Goal: Check status: Check status

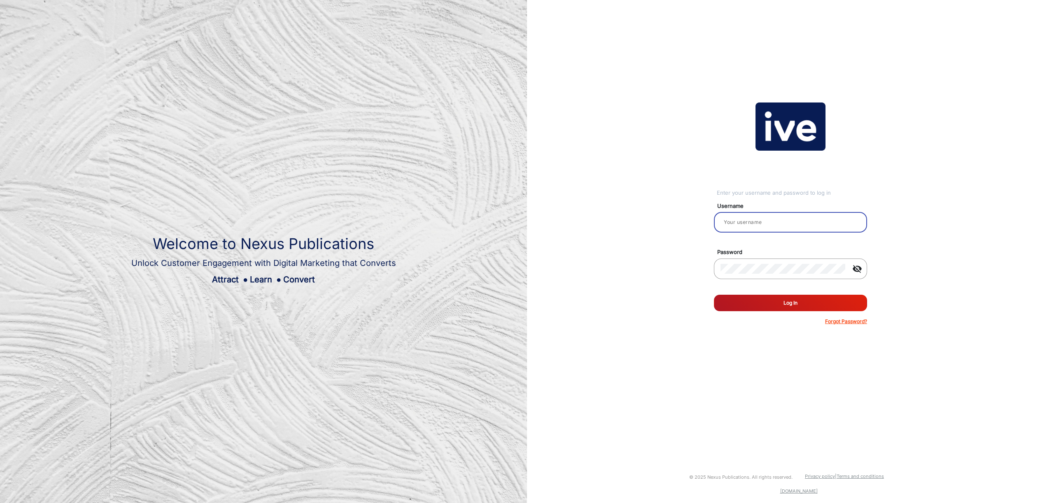
click at [787, 227] on input "email" at bounding box center [791, 222] width 140 height 10
type input "[PERSON_NAME]"
click at [778, 305] on button "Log In" at bounding box center [790, 303] width 153 height 16
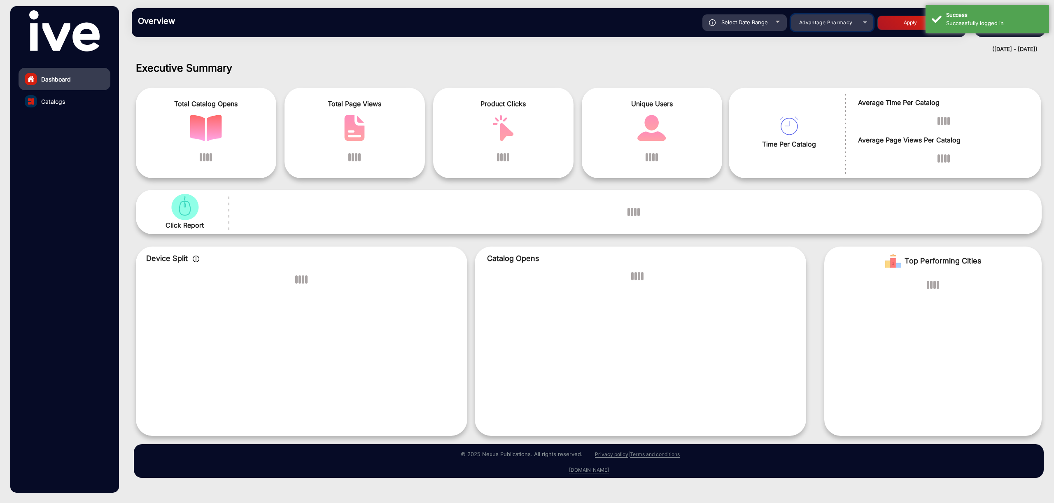
click at [821, 28] on div "Select Date Range [DATE] [DATE] – [DATE] [DATE] Advantage Pharmacy Apply" at bounding box center [590, 22] width 740 height 16
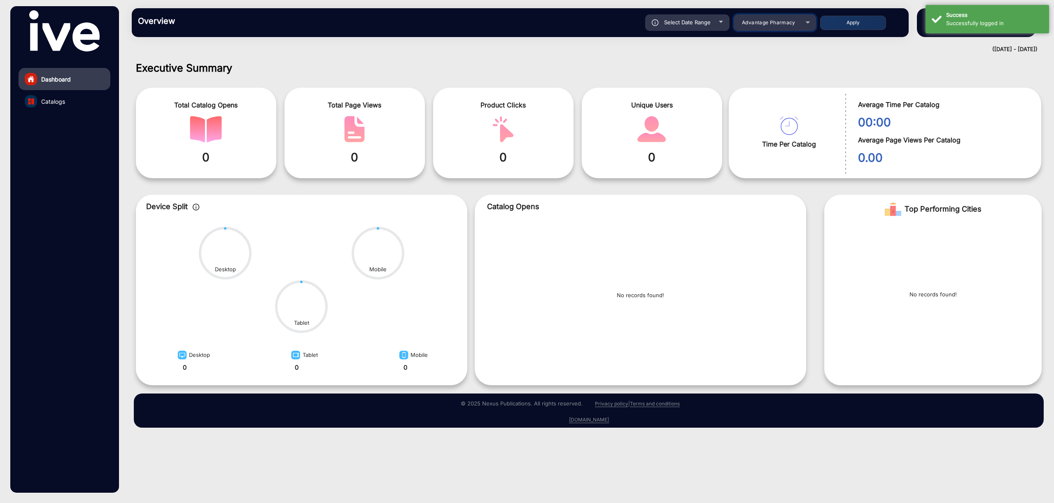
click at [782, 25] on span "Advantage Pharmacy" at bounding box center [769, 22] width 54 height 6
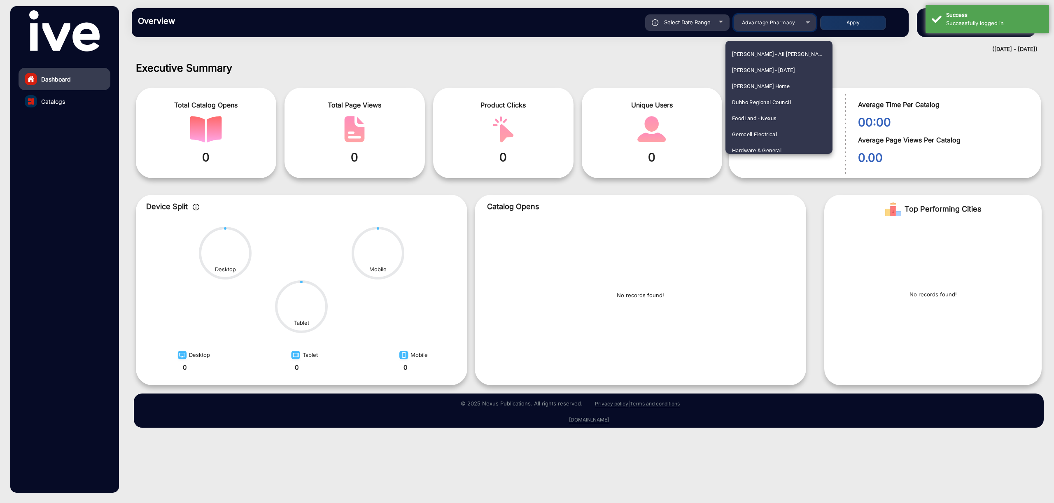
scroll to position [629, 0]
click at [766, 95] on span "Dubbo Regional Council" at bounding box center [761, 97] width 59 height 16
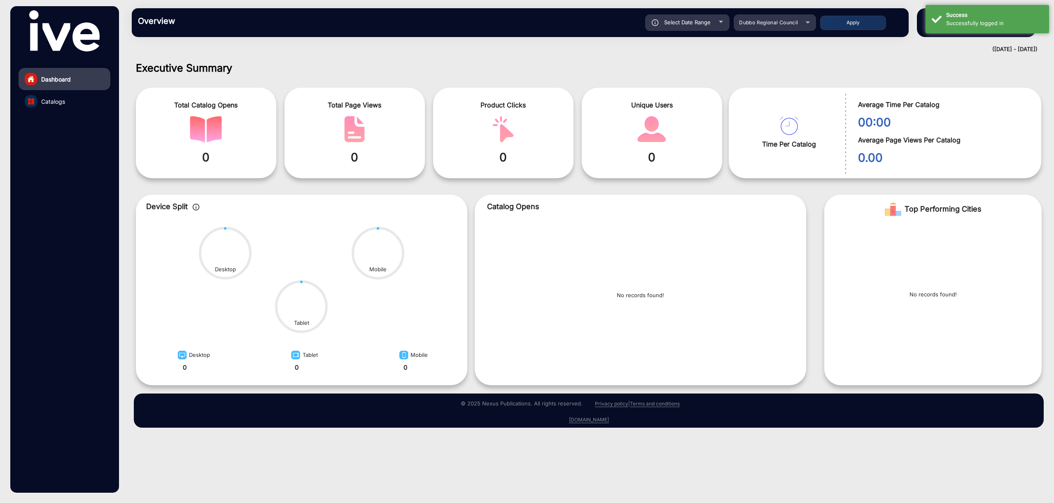
click at [704, 26] on div "Select Date Range" at bounding box center [687, 22] width 84 height 16
type input "[DATE]"
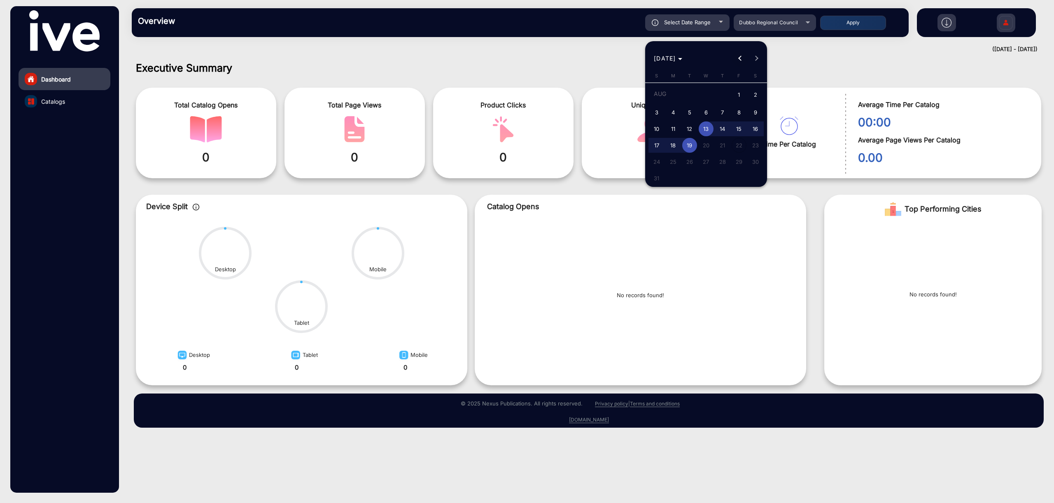
click at [742, 58] on button "Previous month" at bounding box center [740, 58] width 16 height 16
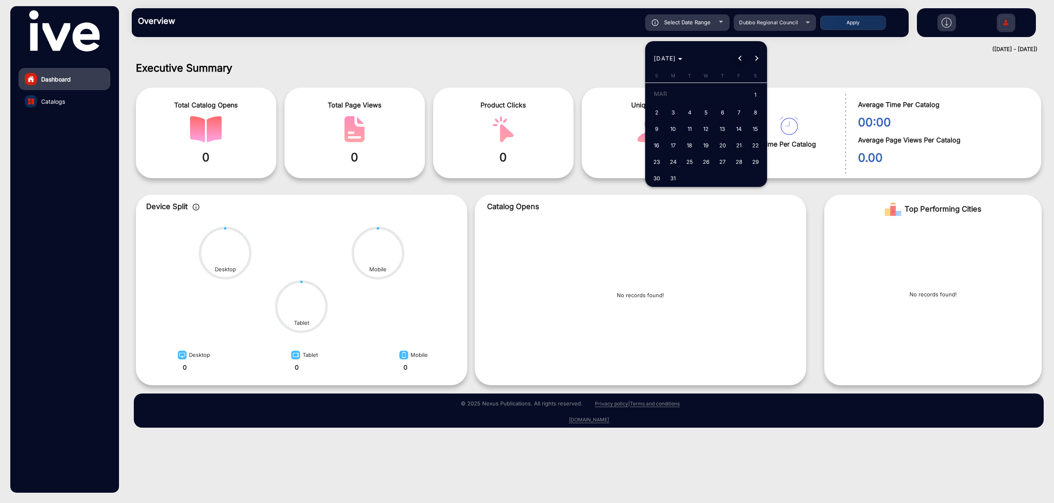
click at [742, 58] on button "Previous month" at bounding box center [740, 58] width 16 height 16
click at [710, 98] on span "1" at bounding box center [706, 95] width 15 height 17
type input "[DATE]"
click at [755, 59] on button "Next month" at bounding box center [757, 58] width 16 height 16
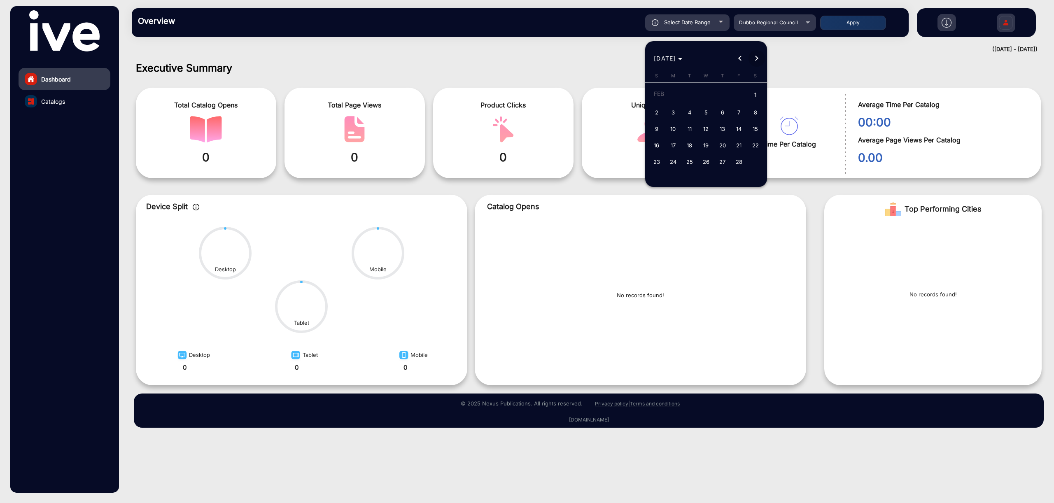
click at [755, 59] on button "Next month" at bounding box center [757, 58] width 16 height 16
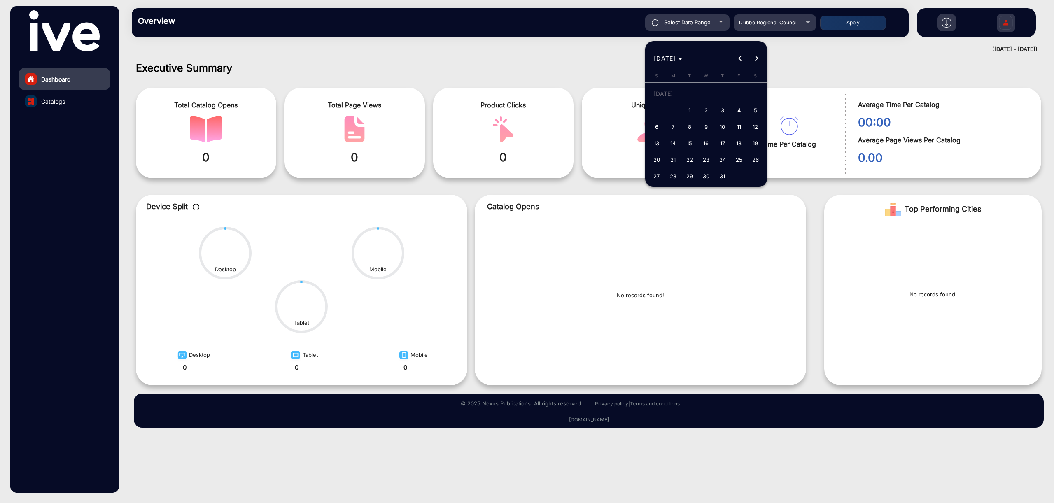
click at [755, 59] on button "Next month" at bounding box center [757, 58] width 16 height 16
click at [755, 59] on div "[DATE] [DATE]" at bounding box center [706, 58] width 118 height 16
click at [690, 149] on span "19" at bounding box center [689, 145] width 15 height 15
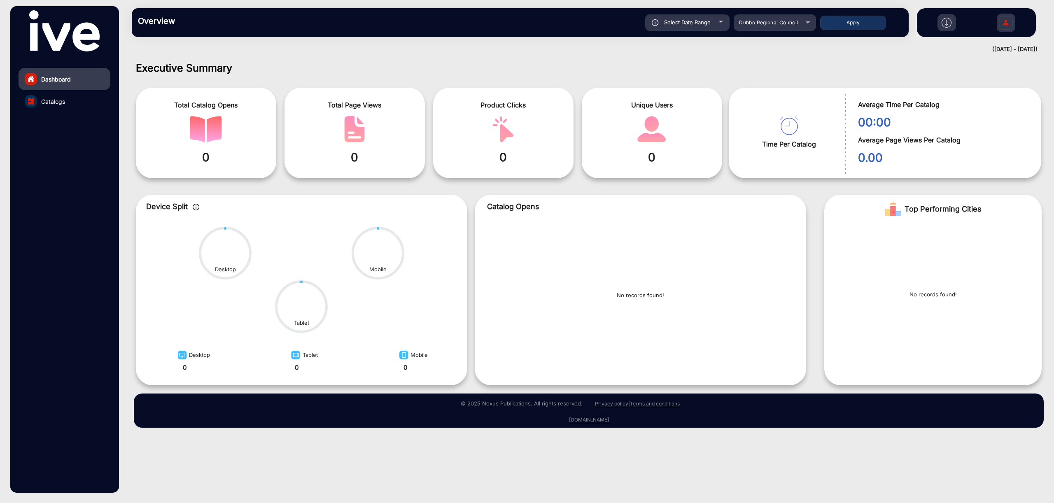
type input "[DATE]"
click at [859, 24] on button "Apply" at bounding box center [853, 23] width 66 height 14
type input "[DATE]"
